Goal: Transaction & Acquisition: Purchase product/service

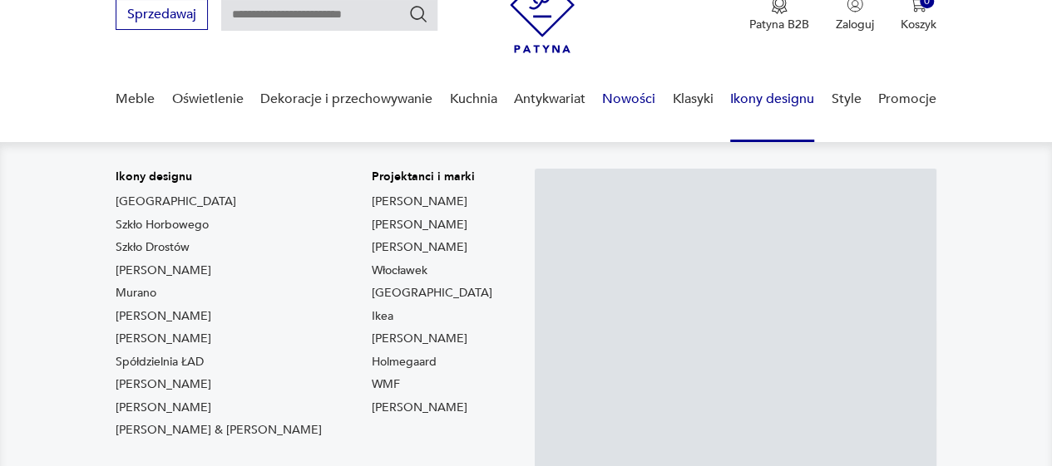
scroll to position [75, 0]
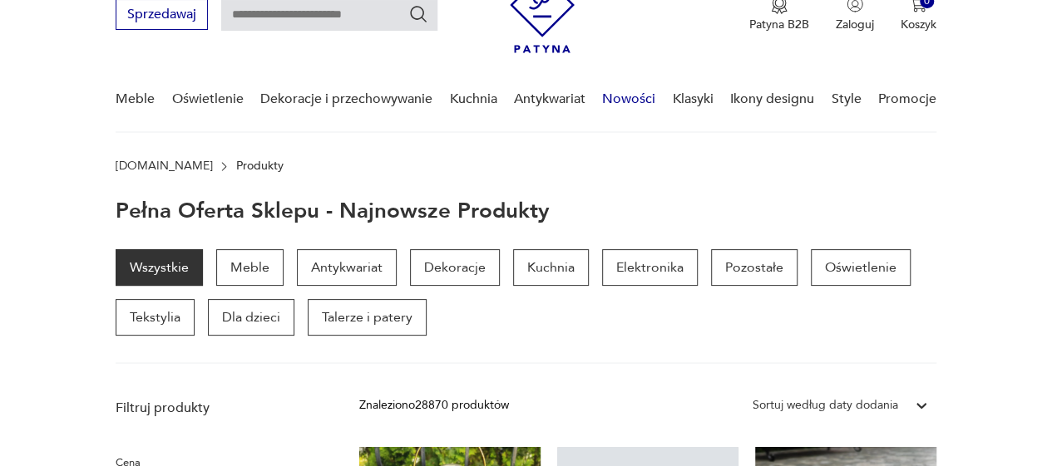
click at [641, 101] on link "Nowości" at bounding box center [628, 99] width 53 height 64
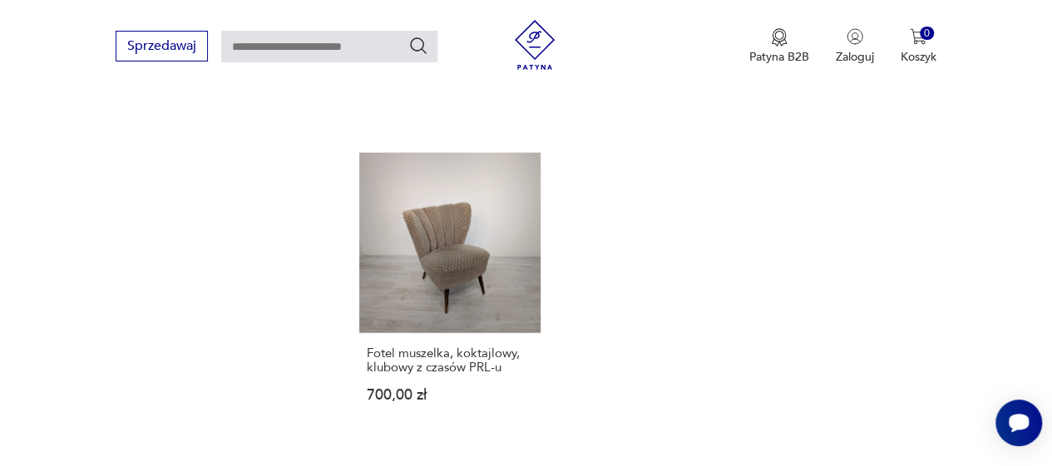
scroll to position [2074, 0]
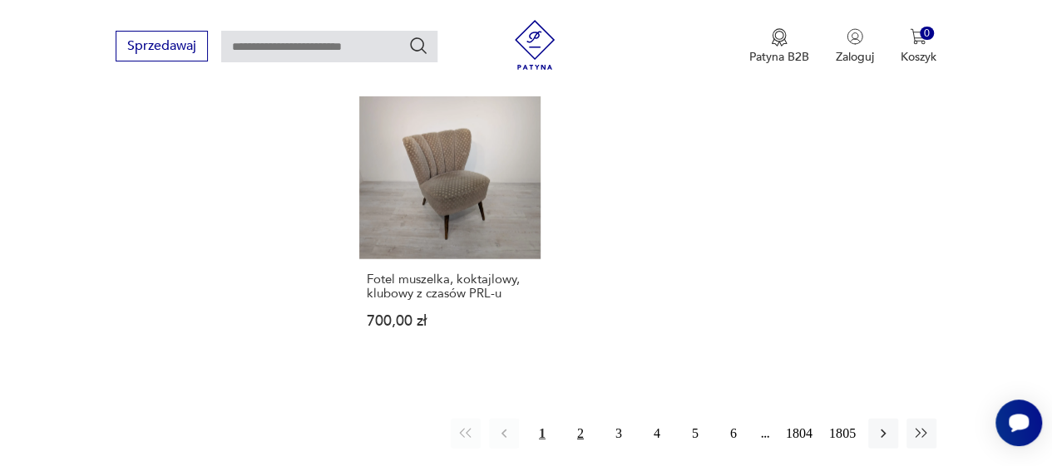
click at [578, 419] on button "2" at bounding box center [580, 434] width 30 height 30
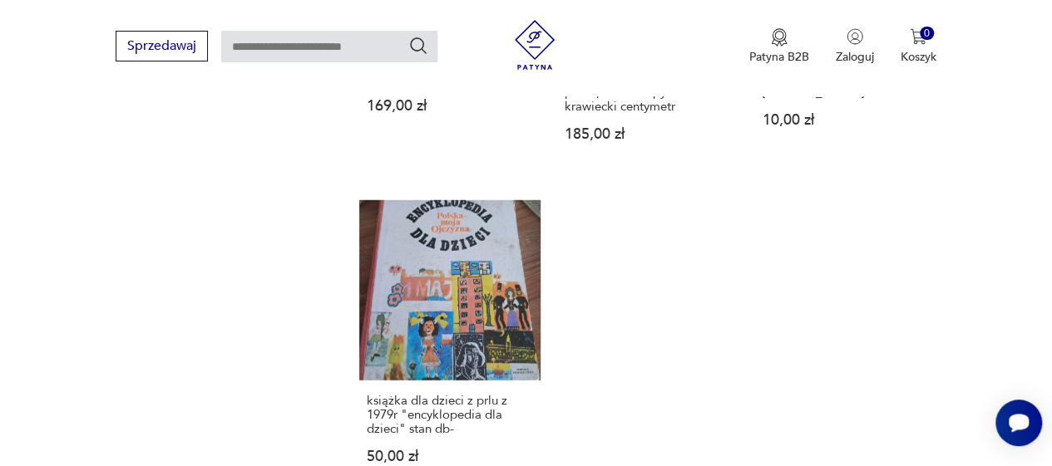
scroll to position [2189, 0]
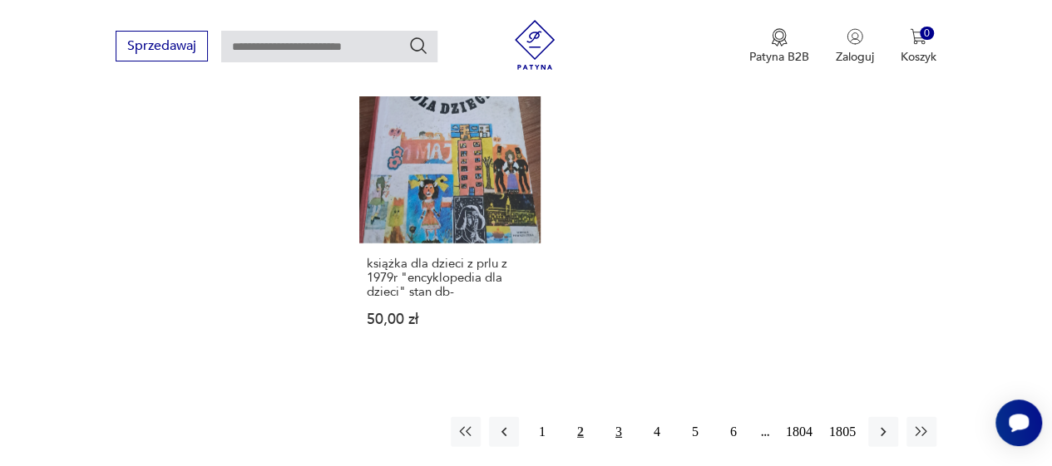
click at [619, 417] on button "3" at bounding box center [618, 432] width 30 height 30
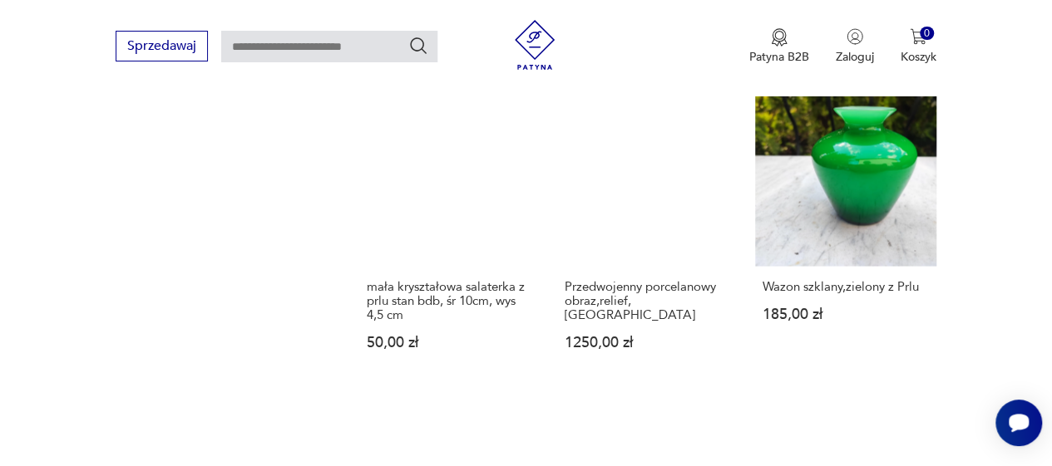
scroll to position [1418, 0]
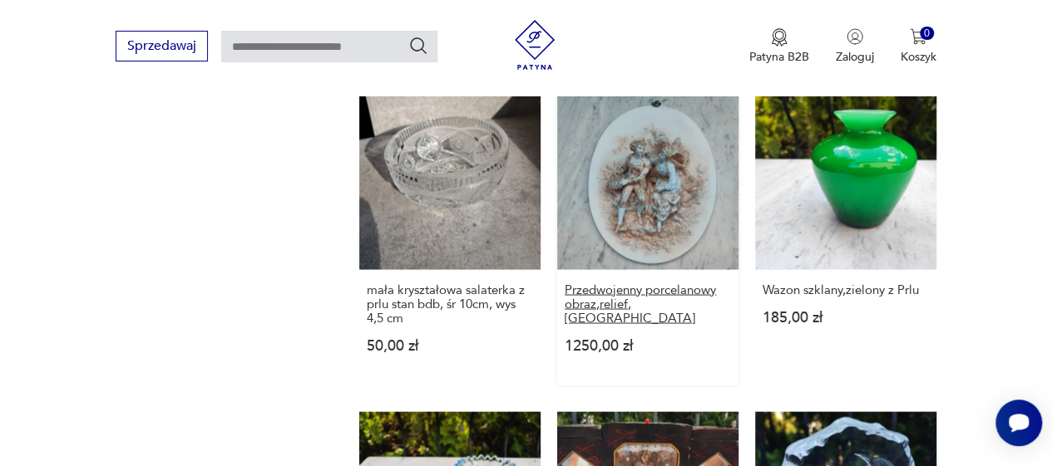
click at [707, 283] on h3 "Przedwojenny porcelanowy obraz,relief,[GEOGRAPHIC_DATA]" at bounding box center [647, 304] width 166 height 42
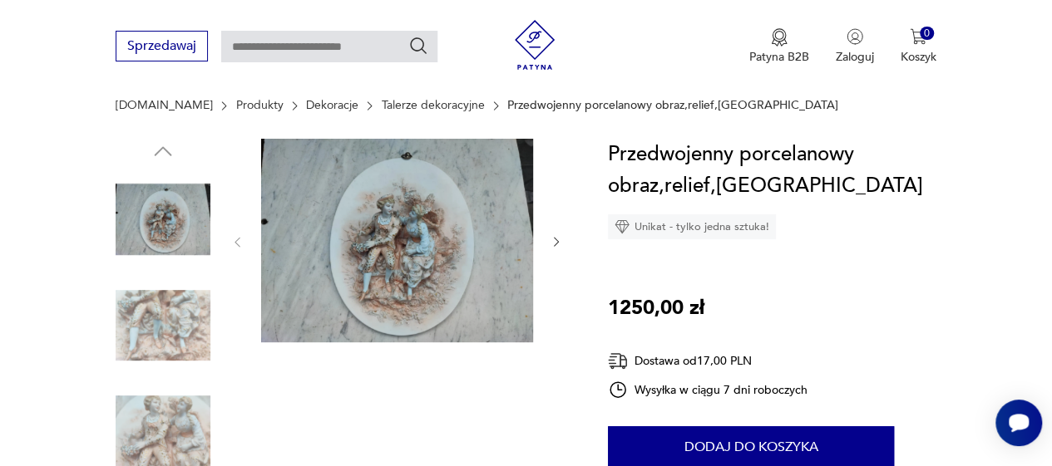
scroll to position [127, 0]
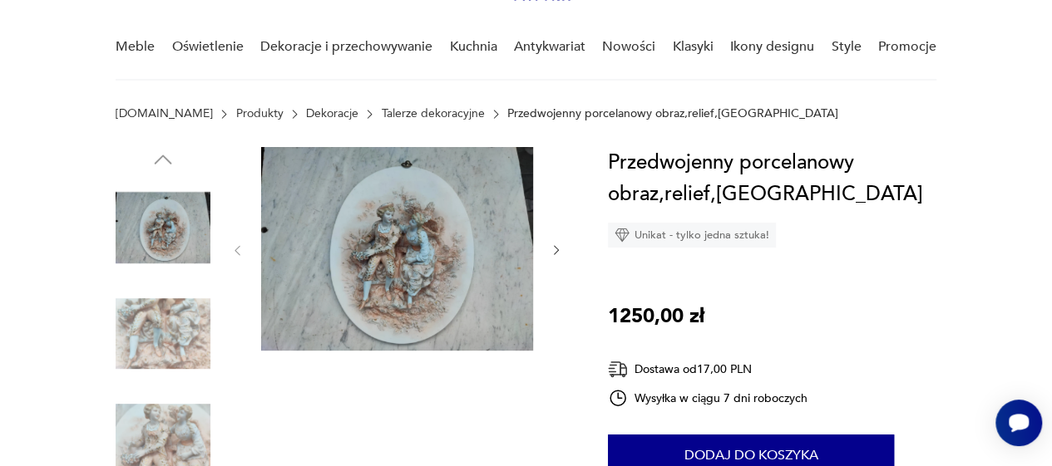
click at [399, 248] on img at bounding box center [397, 249] width 272 height 204
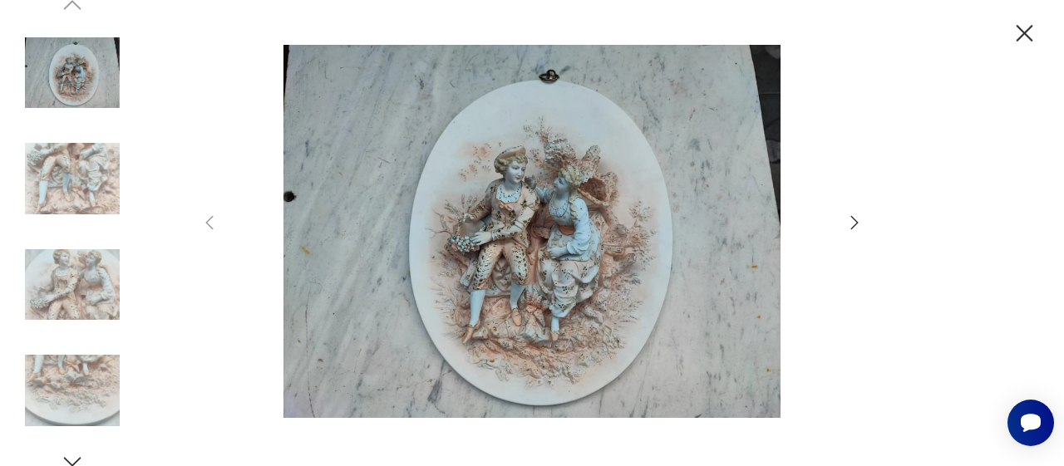
click at [522, 224] on img at bounding box center [532, 231] width 592 height 373
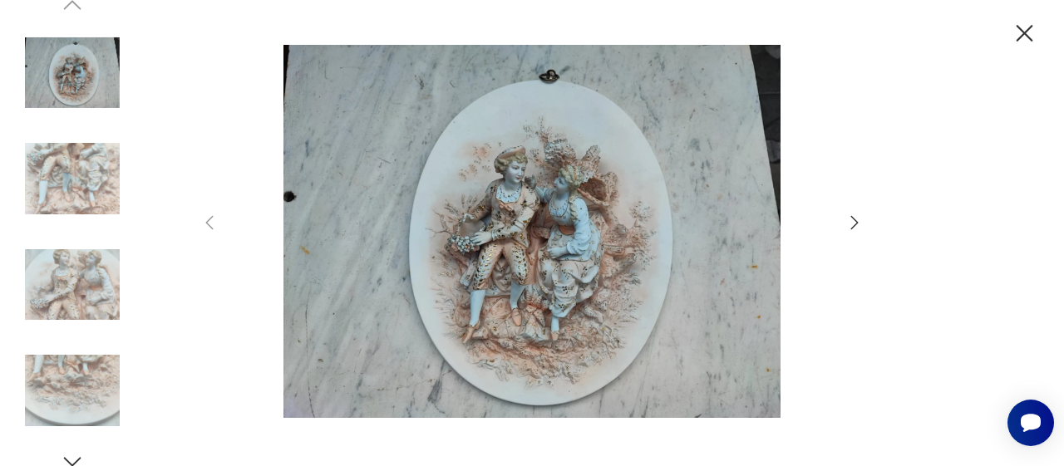
click at [623, 317] on img at bounding box center [532, 231] width 592 height 373
click at [585, 238] on img at bounding box center [532, 231] width 592 height 373
click at [853, 224] on icon "button" at bounding box center [855, 223] width 20 height 20
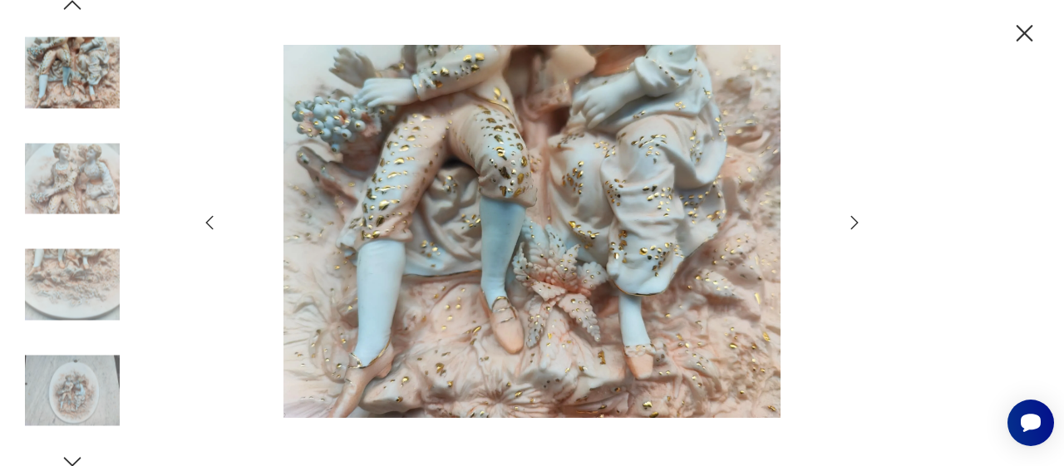
click at [853, 223] on icon "button" at bounding box center [855, 223] width 20 height 20
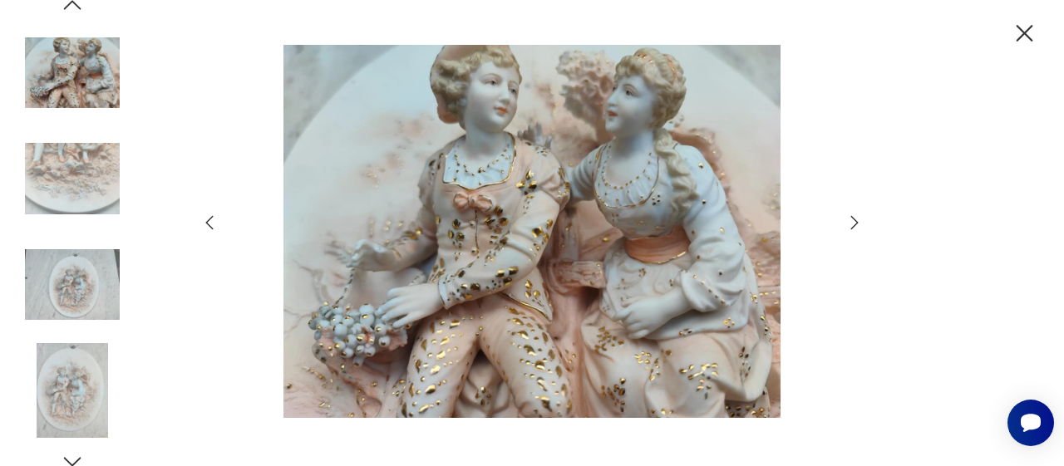
click at [850, 223] on icon "button" at bounding box center [855, 223] width 20 height 20
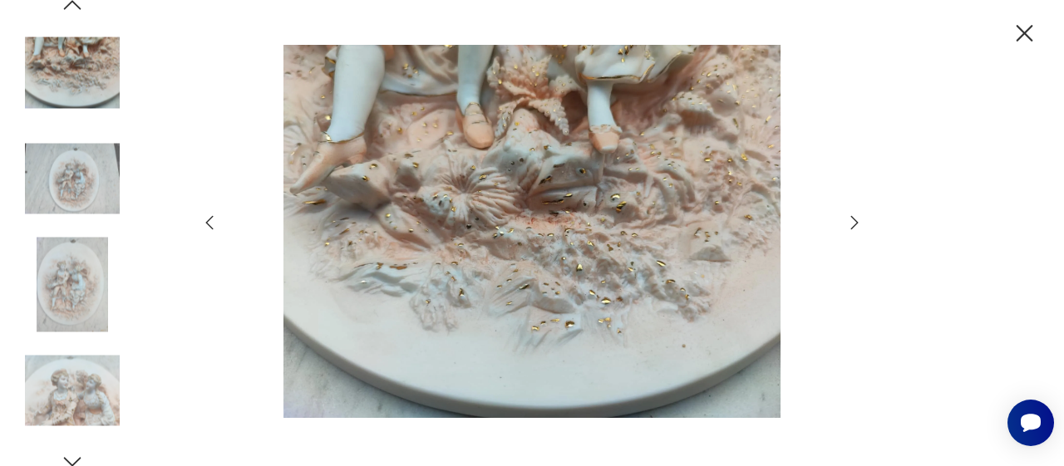
click at [853, 222] on icon "button" at bounding box center [855, 223] width 20 height 20
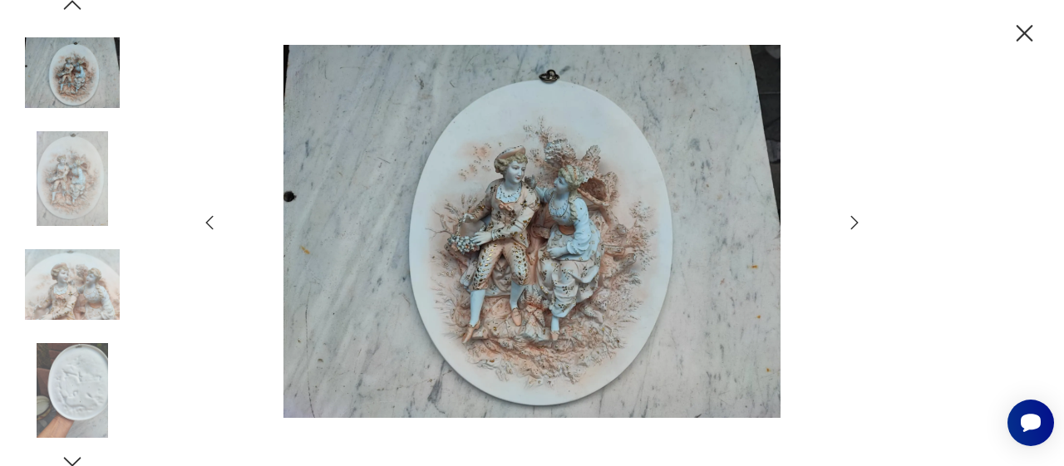
click at [615, 242] on img at bounding box center [532, 231] width 592 height 373
click at [851, 228] on icon "button" at bounding box center [855, 223] width 20 height 20
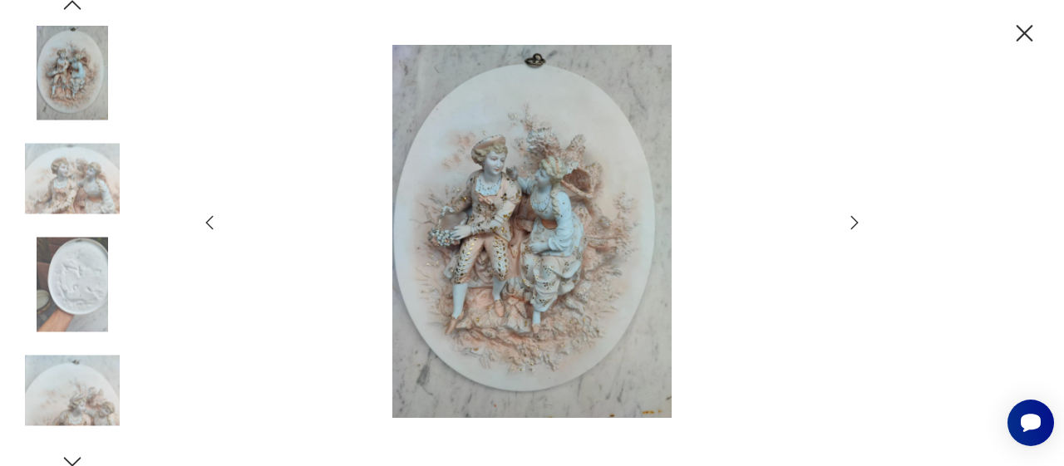
click at [851, 228] on icon "button" at bounding box center [855, 223] width 20 height 20
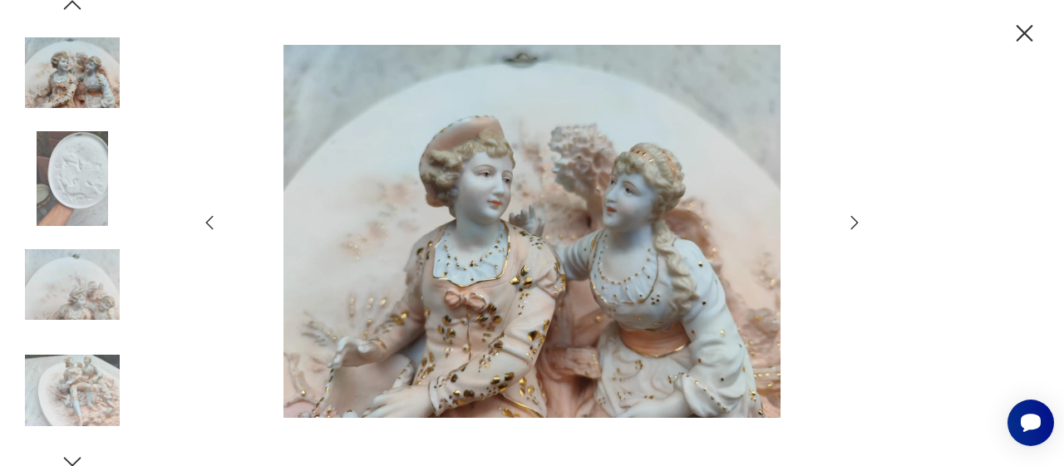
click at [851, 228] on icon "button" at bounding box center [855, 223] width 20 height 20
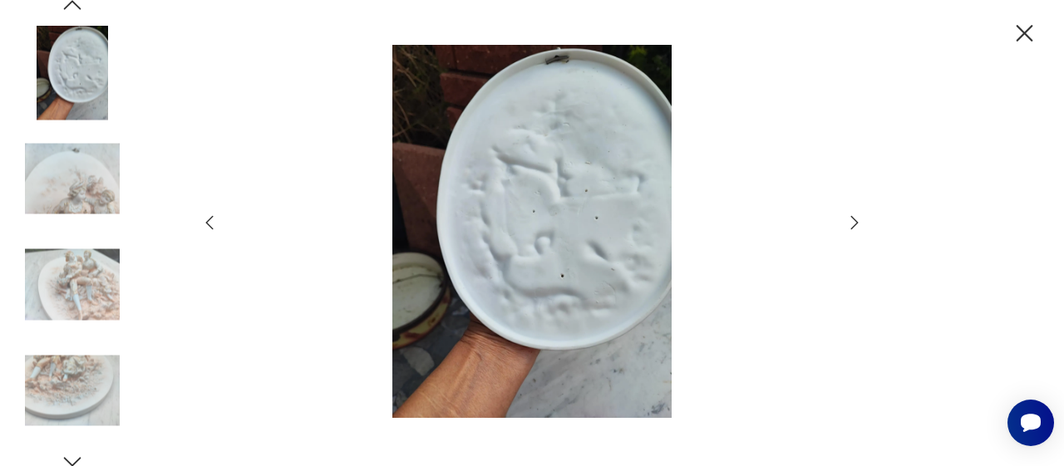
click at [851, 228] on icon "button" at bounding box center [855, 223] width 20 height 20
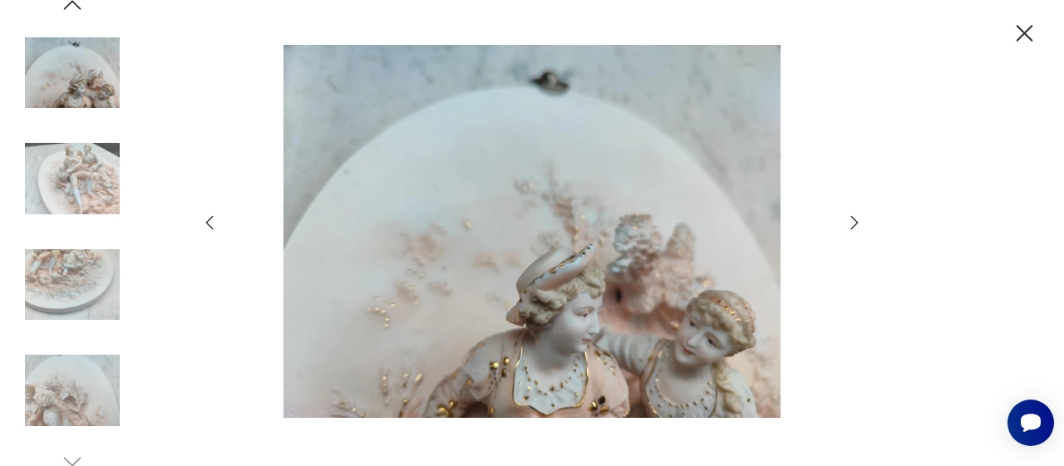
click at [851, 228] on icon "button" at bounding box center [855, 223] width 20 height 20
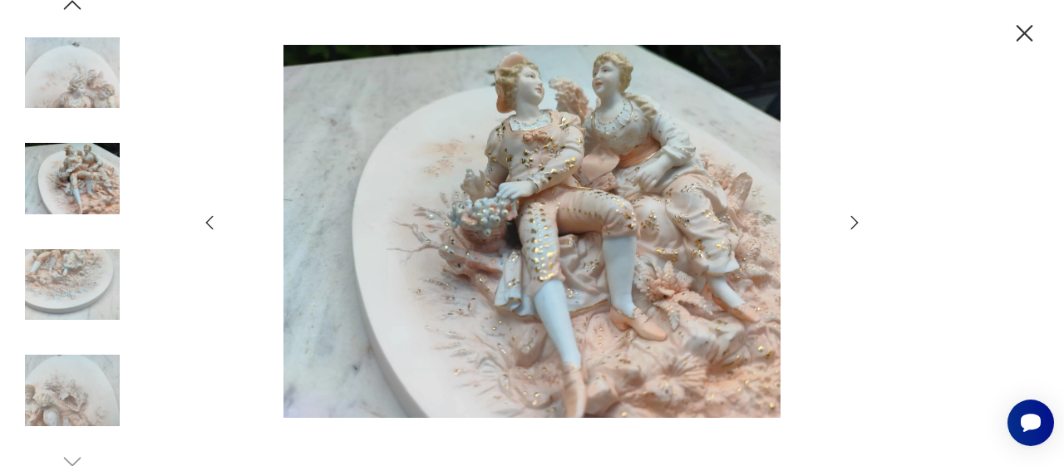
click at [851, 223] on icon "button" at bounding box center [855, 223] width 20 height 20
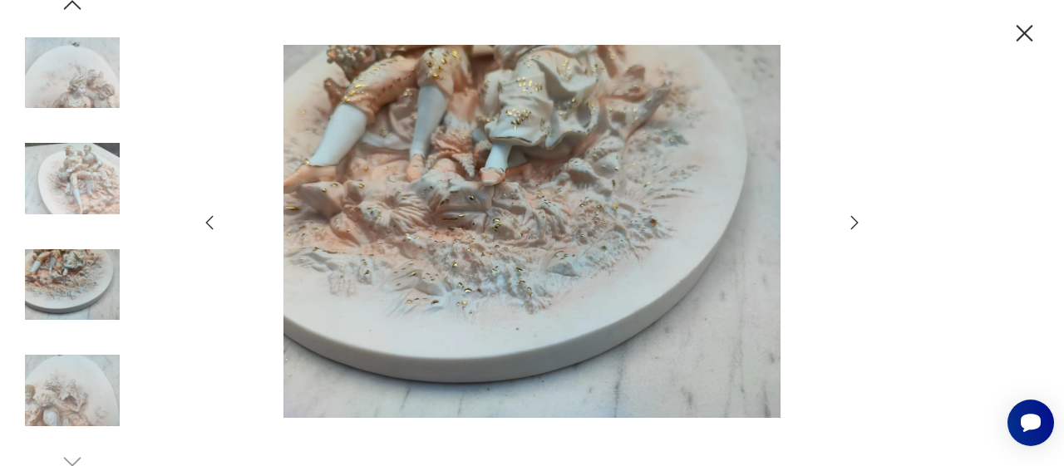
click at [846, 205] on div at bounding box center [531, 233] width 665 height 377
click at [853, 225] on icon "button" at bounding box center [855, 223] width 20 height 20
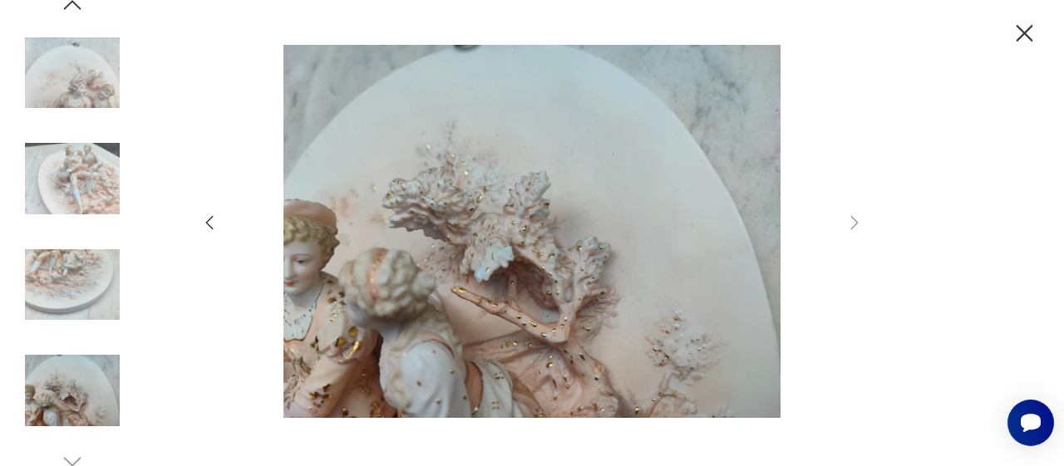
click at [637, 322] on img at bounding box center [532, 231] width 592 height 373
click at [213, 217] on icon "button" at bounding box center [209, 223] width 20 height 20
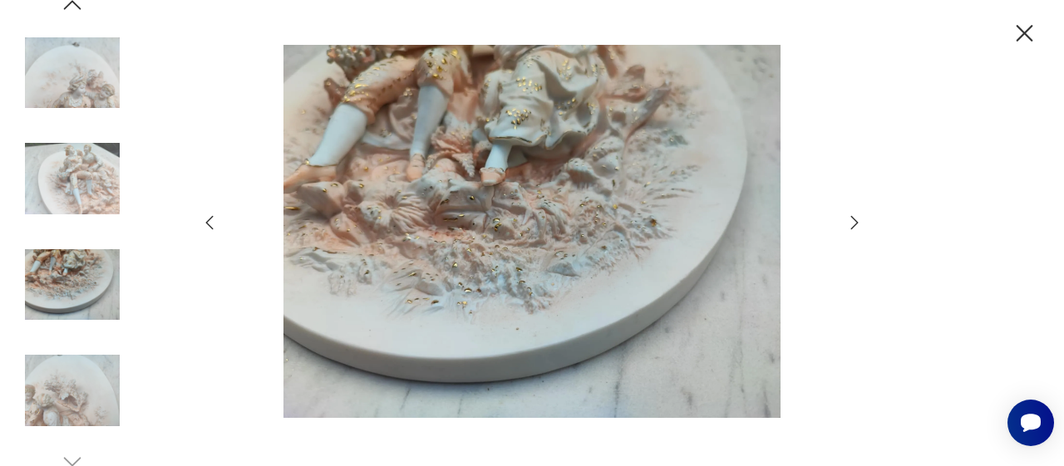
click at [213, 217] on icon "button" at bounding box center [209, 223] width 20 height 20
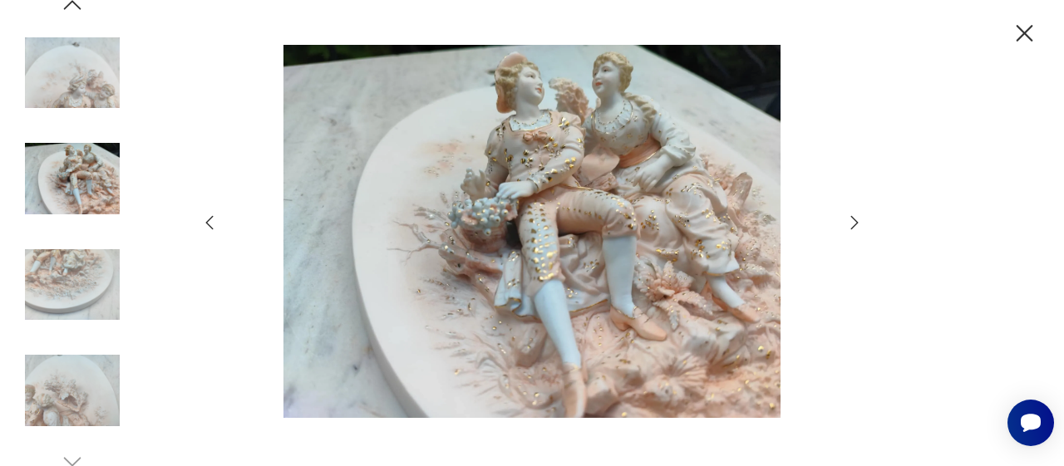
click at [213, 217] on icon "button" at bounding box center [209, 223] width 20 height 20
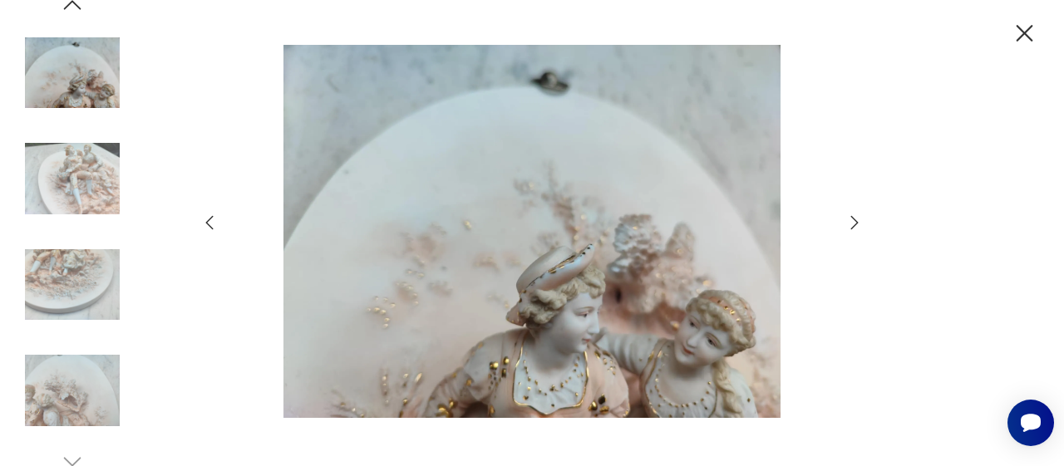
click at [852, 232] on icon "button" at bounding box center [855, 223] width 20 height 20
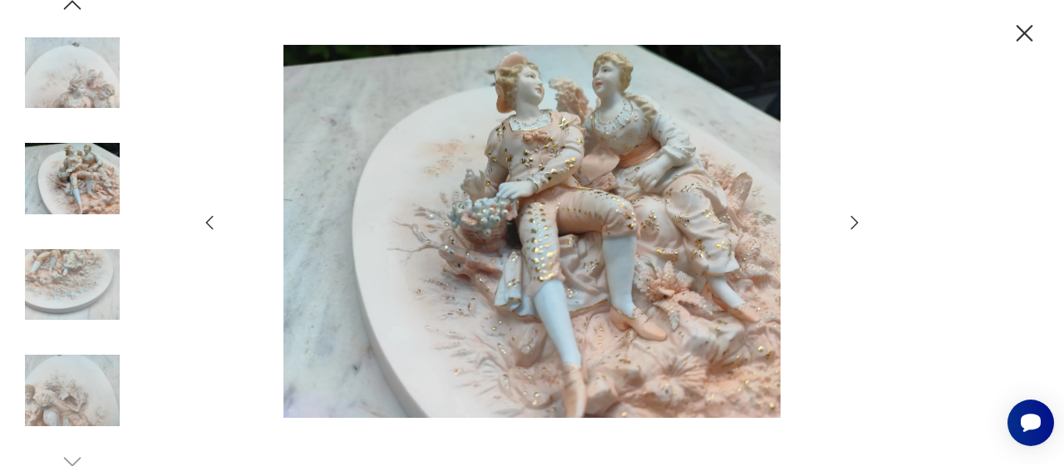
click at [1024, 36] on icon "button" at bounding box center [1024, 33] width 29 height 29
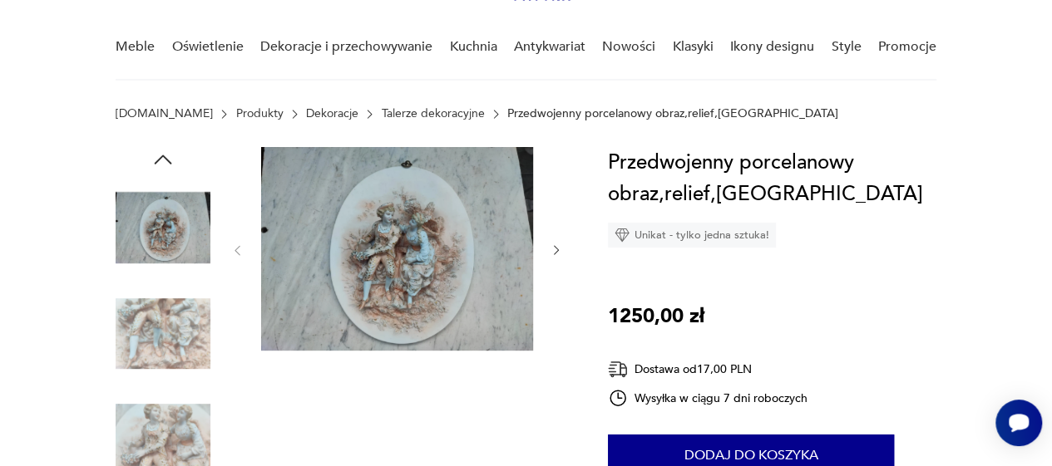
click at [553, 250] on icon "button" at bounding box center [555, 250] width 13 height 13
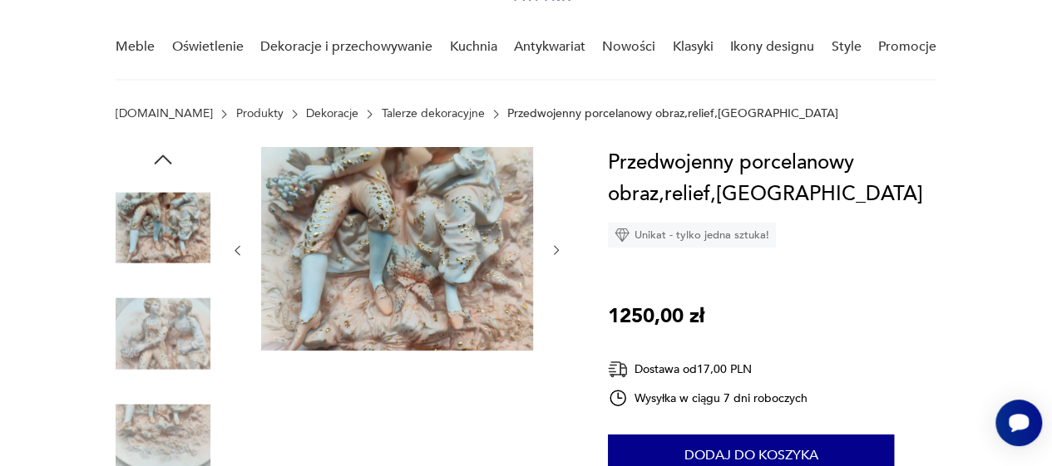
click at [553, 250] on icon "button" at bounding box center [555, 250] width 13 height 13
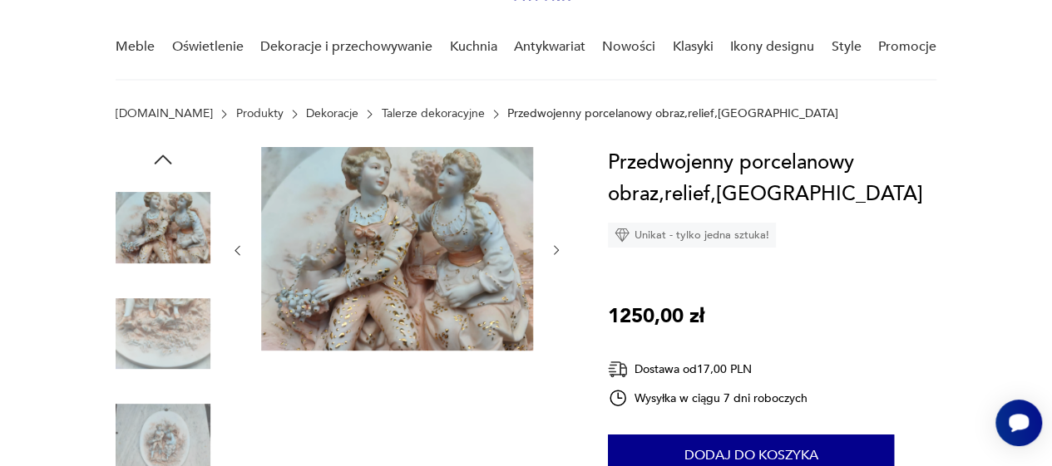
click at [553, 250] on icon "button" at bounding box center [555, 250] width 13 height 13
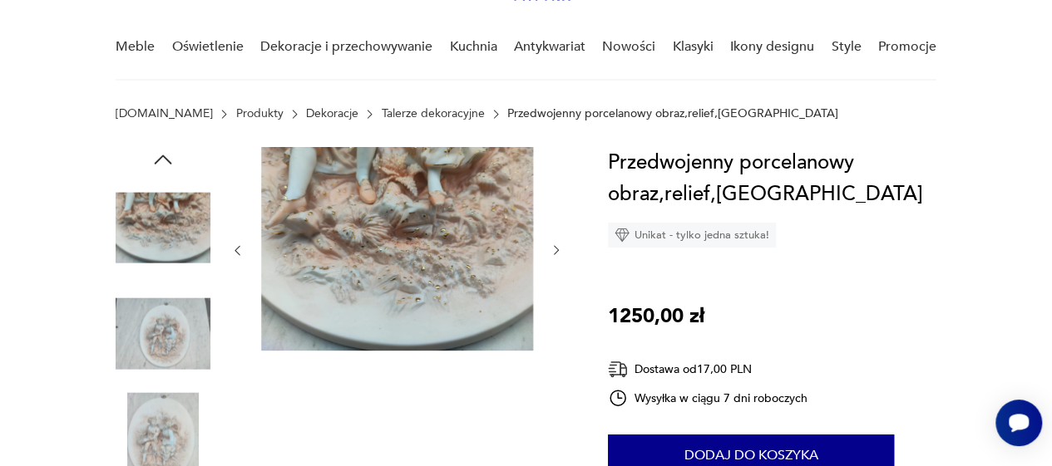
click at [553, 250] on icon "button" at bounding box center [555, 250] width 13 height 13
